Goal: Task Accomplishment & Management: Complete application form

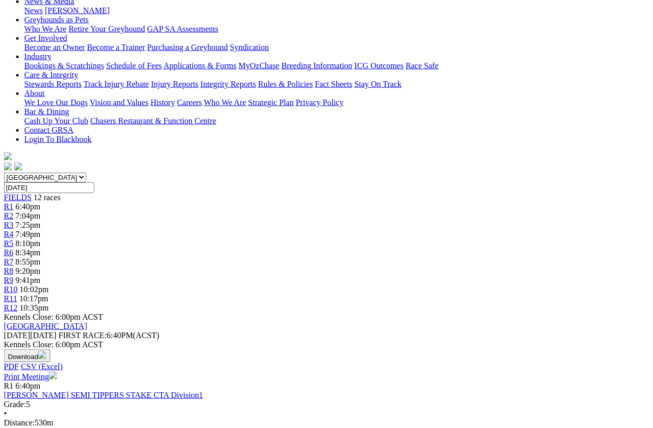
scroll to position [0, 42]
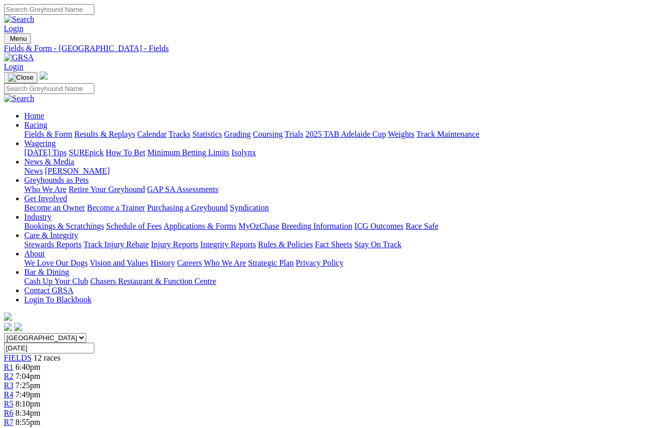
click at [52, 212] on link "Industry" at bounding box center [38, 216] width 27 height 9
click at [33, 222] on link "Bookings & Scratchings" at bounding box center [65, 226] width 80 height 9
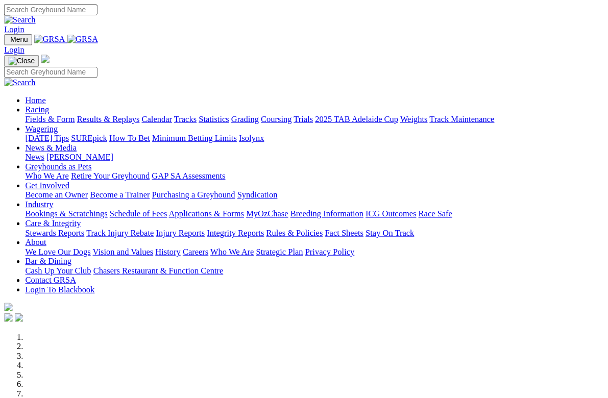
scroll to position [675, 0]
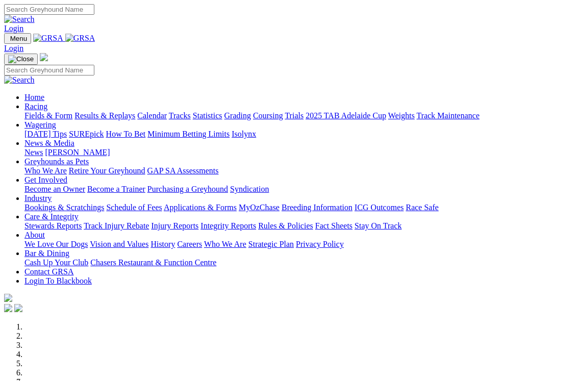
click at [79, 212] on link "Care & Integrity" at bounding box center [52, 216] width 54 height 9
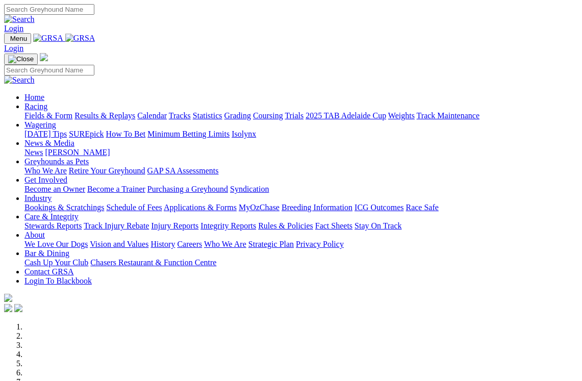
click at [79, 212] on link "Care & Integrity" at bounding box center [52, 216] width 54 height 9
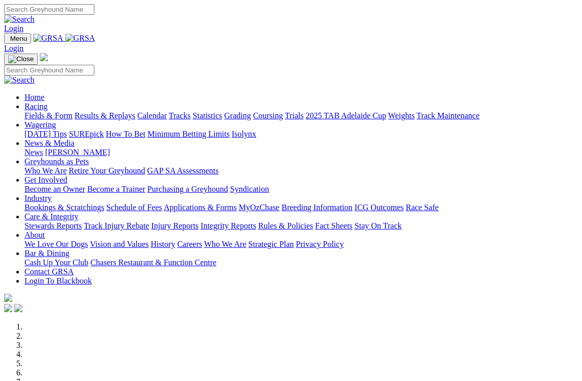
click at [79, 212] on link "Care & Integrity" at bounding box center [52, 216] width 54 height 9
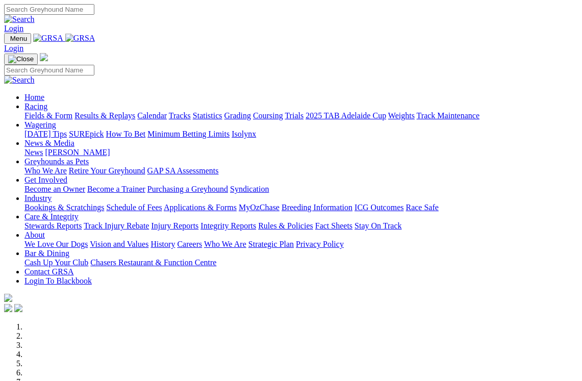
click at [52, 194] on link "Industry" at bounding box center [38, 198] width 27 height 9
click at [65, 203] on link "Bookings & Scratchings" at bounding box center [65, 207] width 80 height 9
